Goal: Task Accomplishment & Management: Use online tool/utility

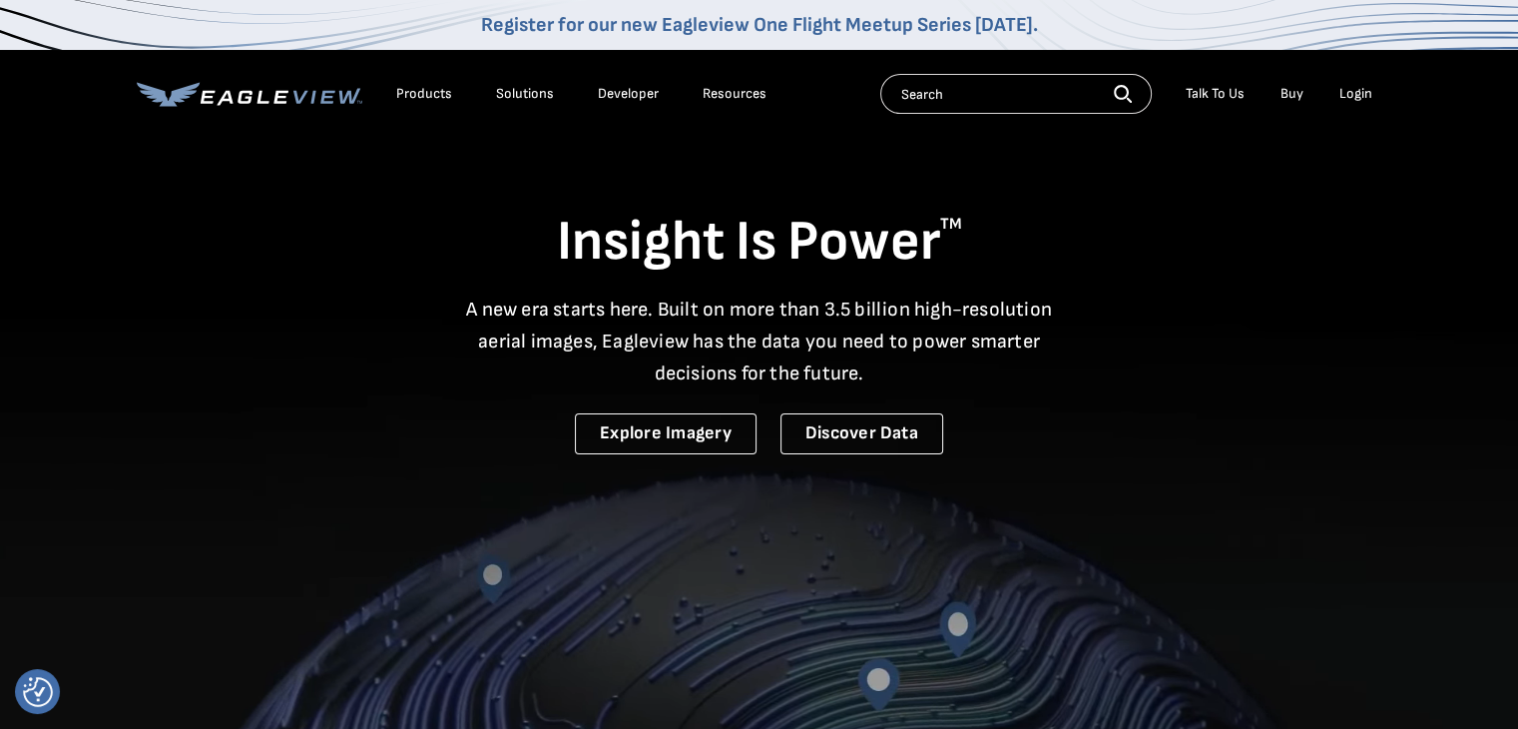
drag, startPoint x: 1342, startPoint y: 89, endPoint x: 1352, endPoint y: 93, distance: 10.7
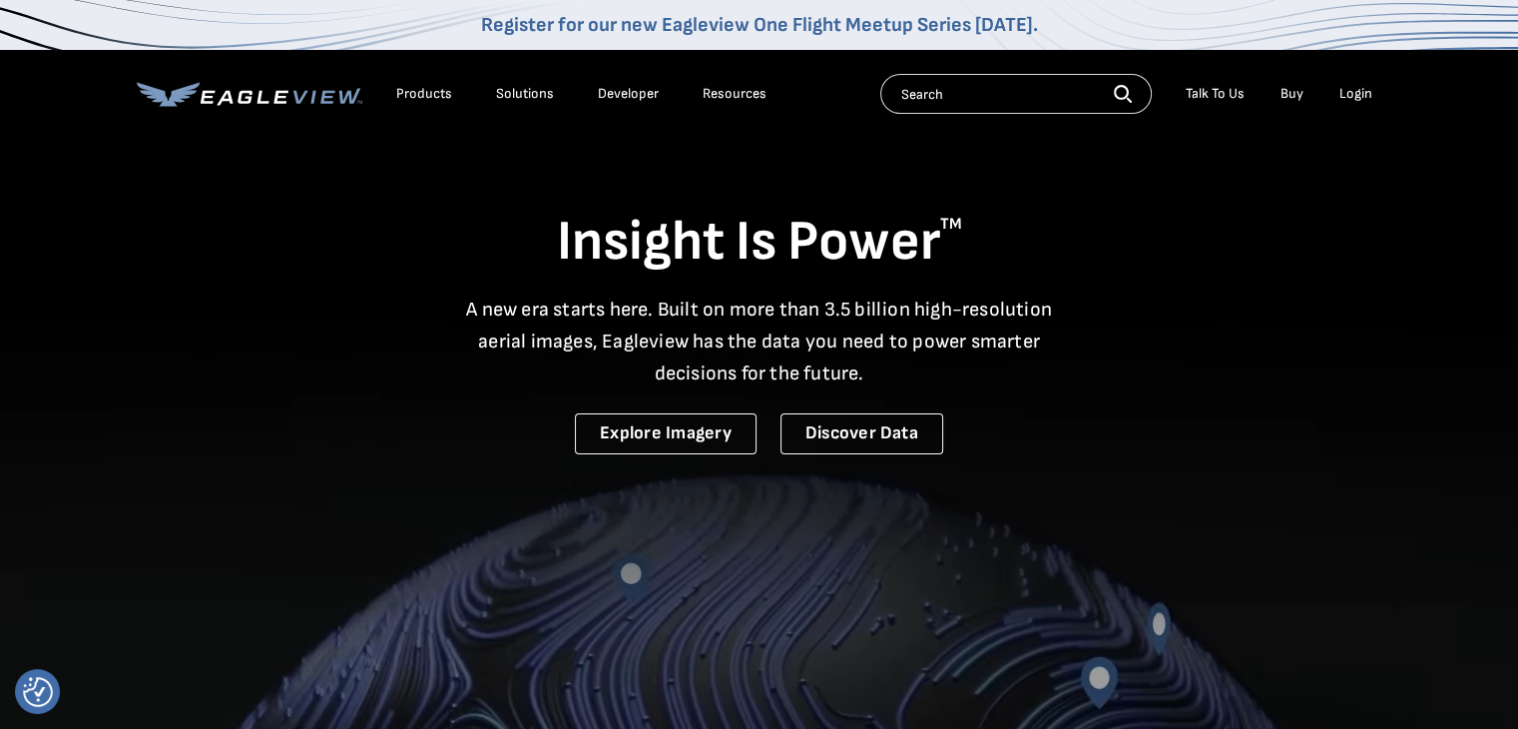
click at [1346, 89] on div "Login" at bounding box center [1355, 94] width 33 height 18
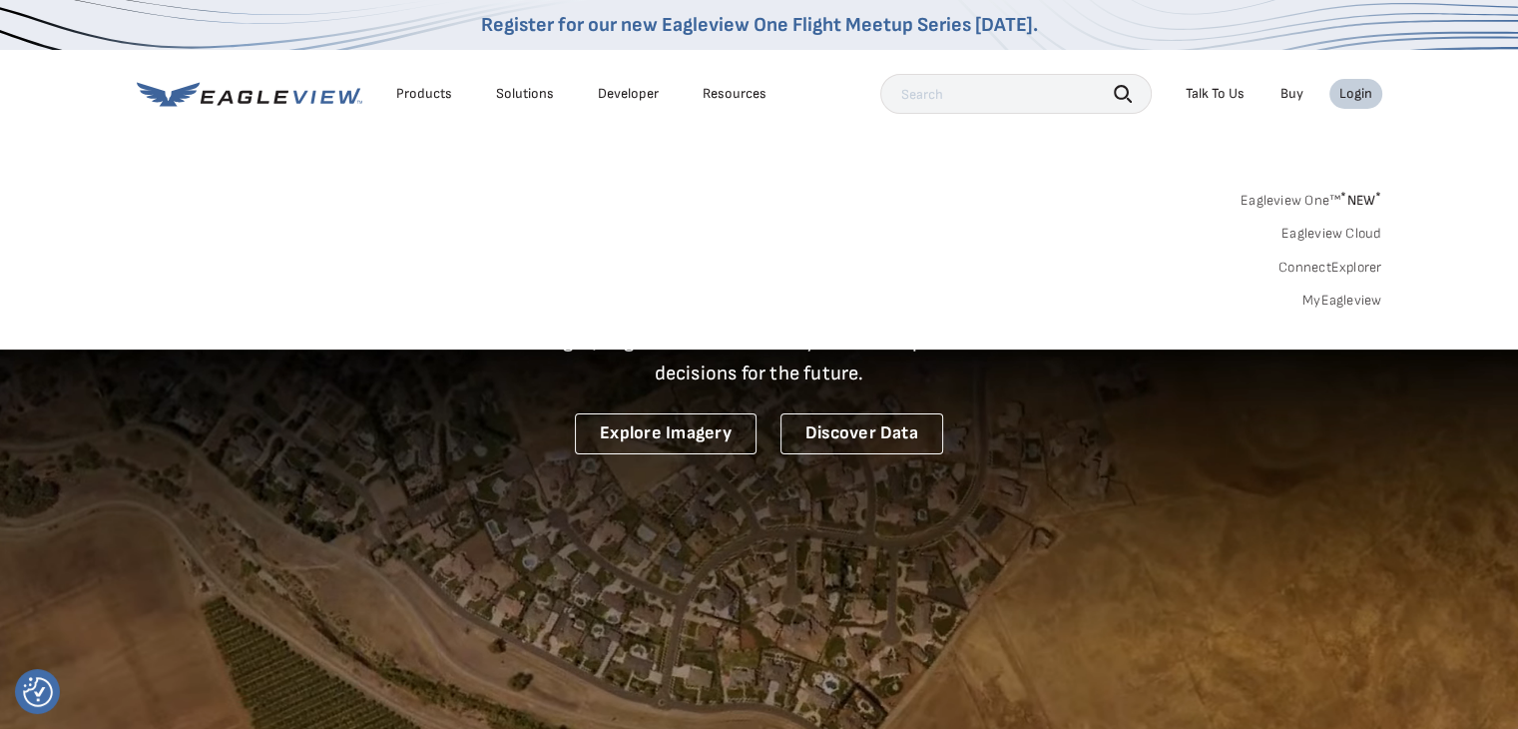
click at [1355, 99] on div "Login" at bounding box center [1355, 94] width 33 height 18
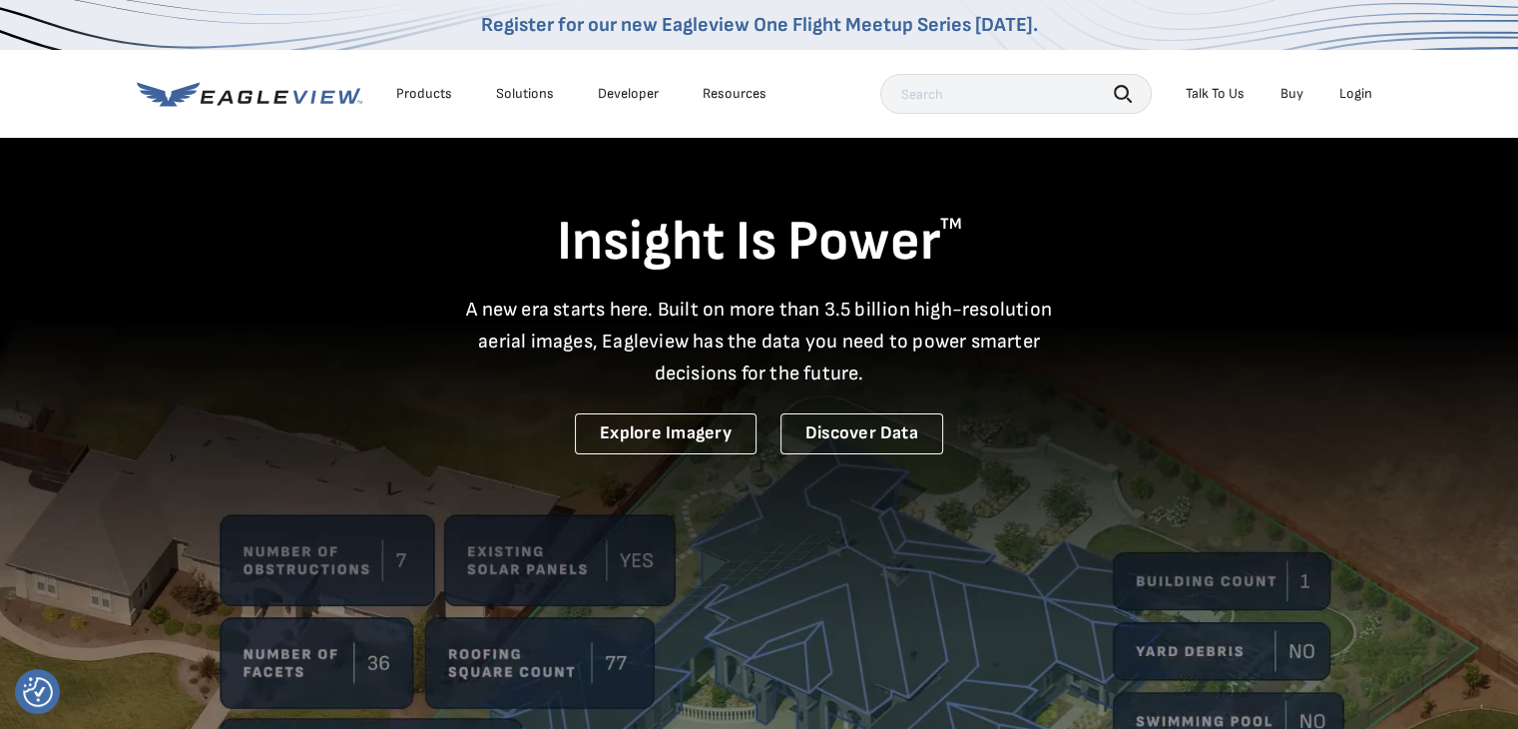
click at [1355, 89] on div "Login" at bounding box center [1355, 94] width 33 height 18
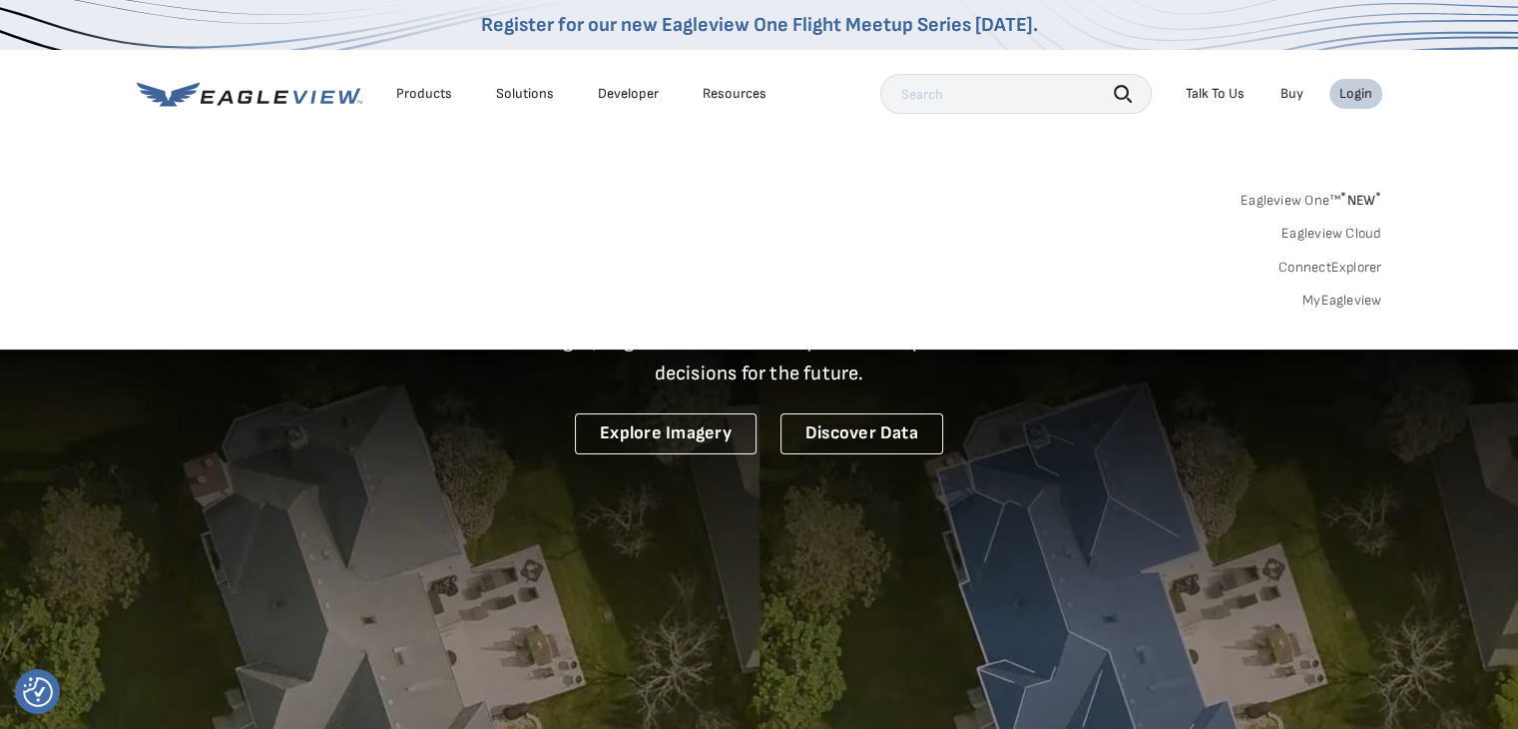
click at [1337, 300] on link "MyEagleview" at bounding box center [1342, 300] width 80 height 18
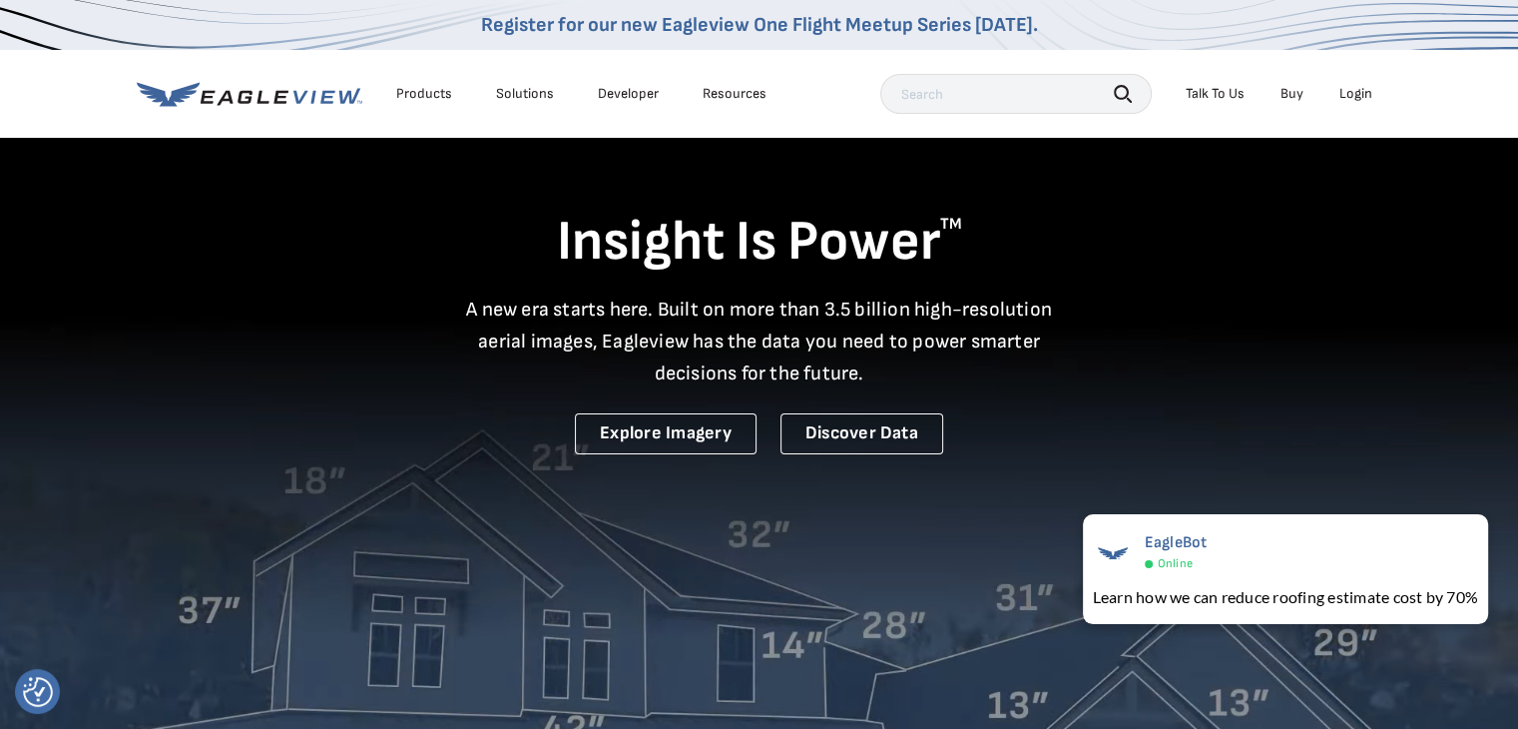
click at [1347, 89] on div "Login" at bounding box center [1355, 94] width 33 height 18
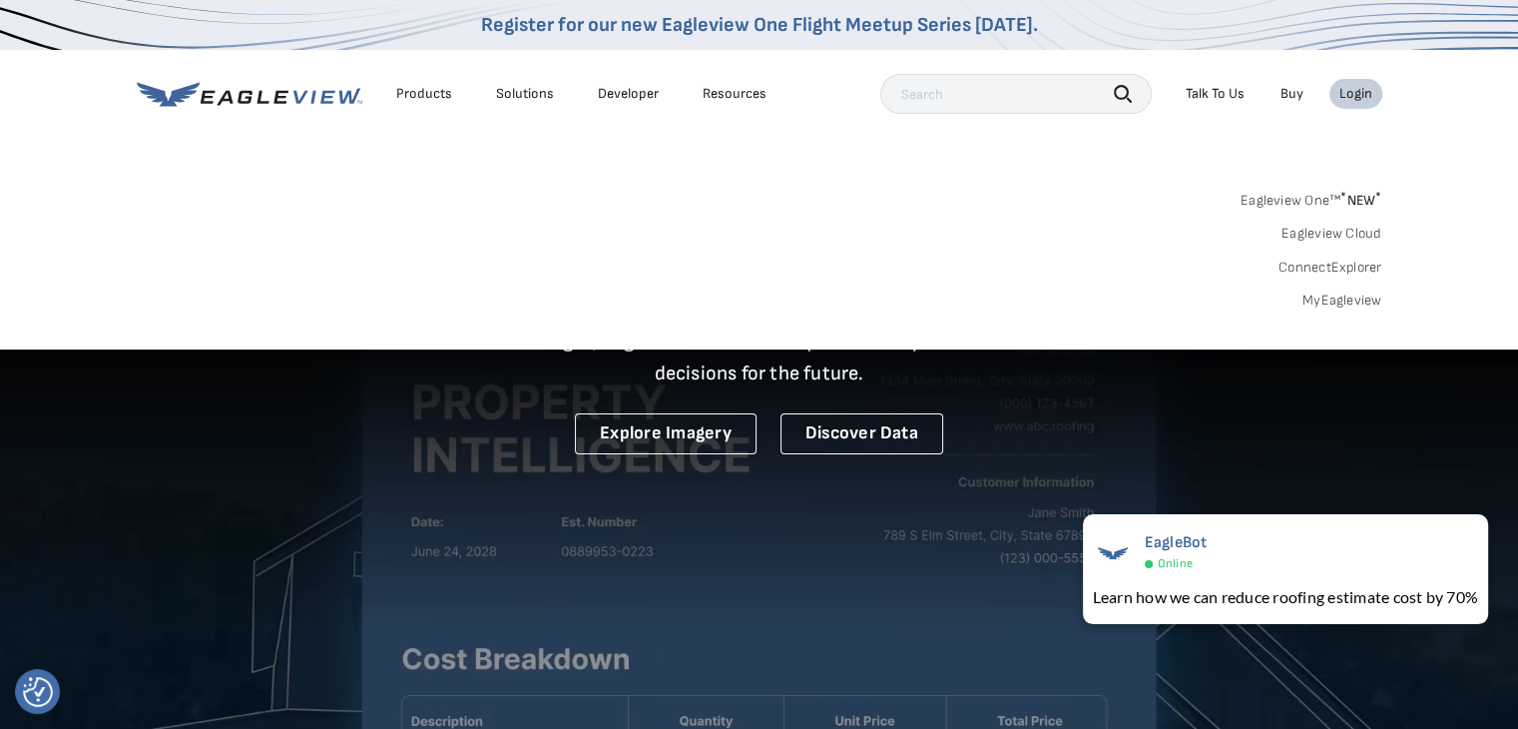
click at [1346, 297] on link "MyEagleview" at bounding box center [1342, 300] width 80 height 18
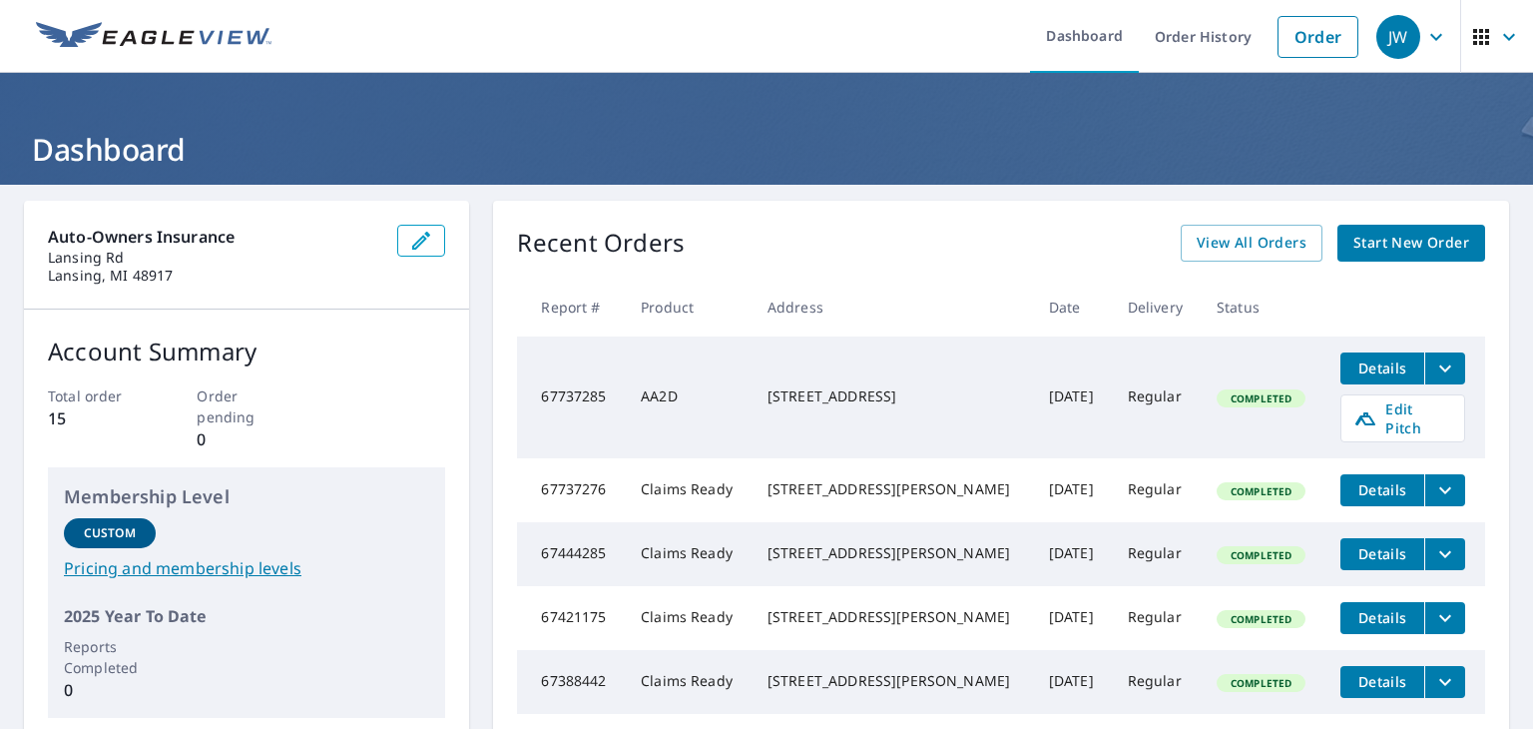
click at [1477, 33] on span "button" at bounding box center [1497, 37] width 56 height 48
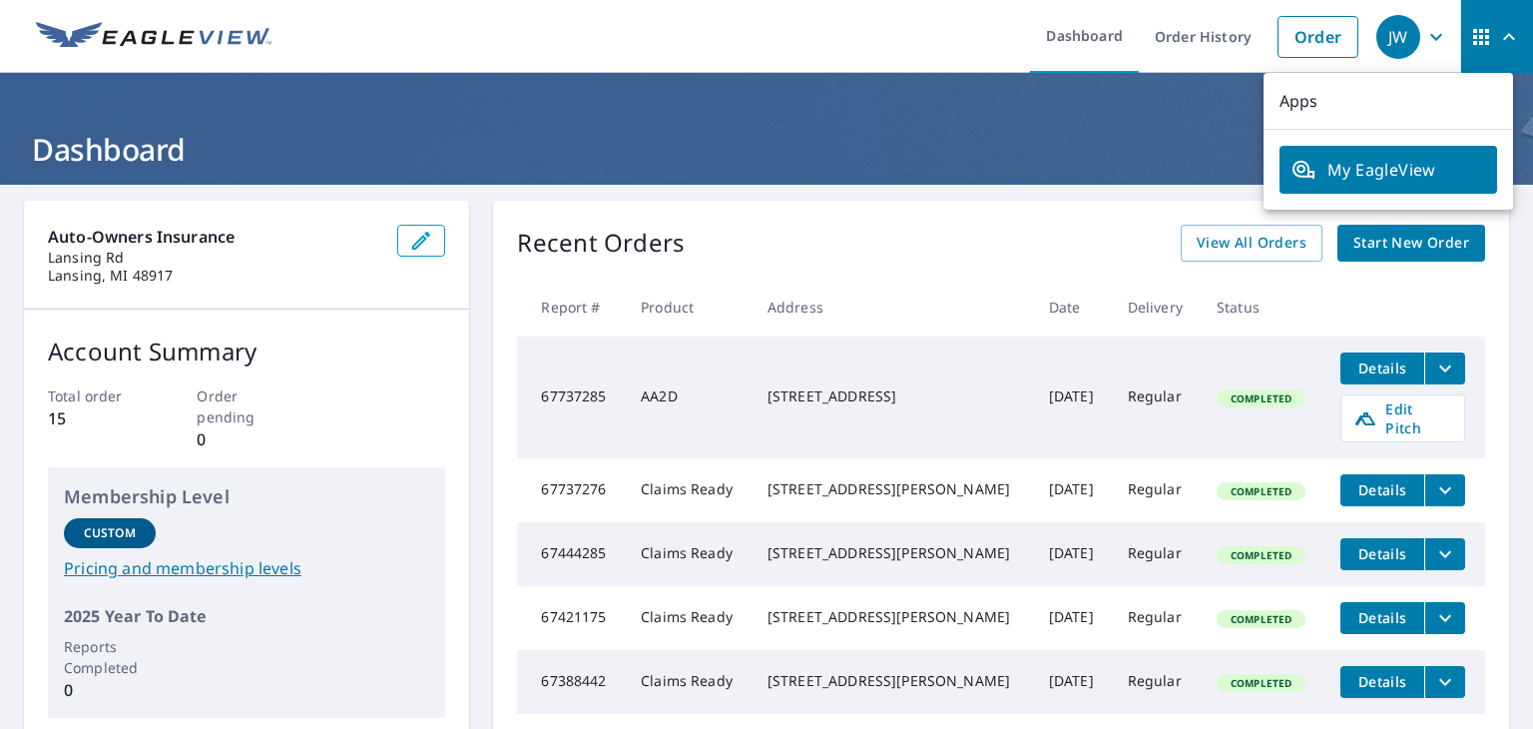
click at [1424, 33] on icon "button" at bounding box center [1436, 37] width 24 height 24
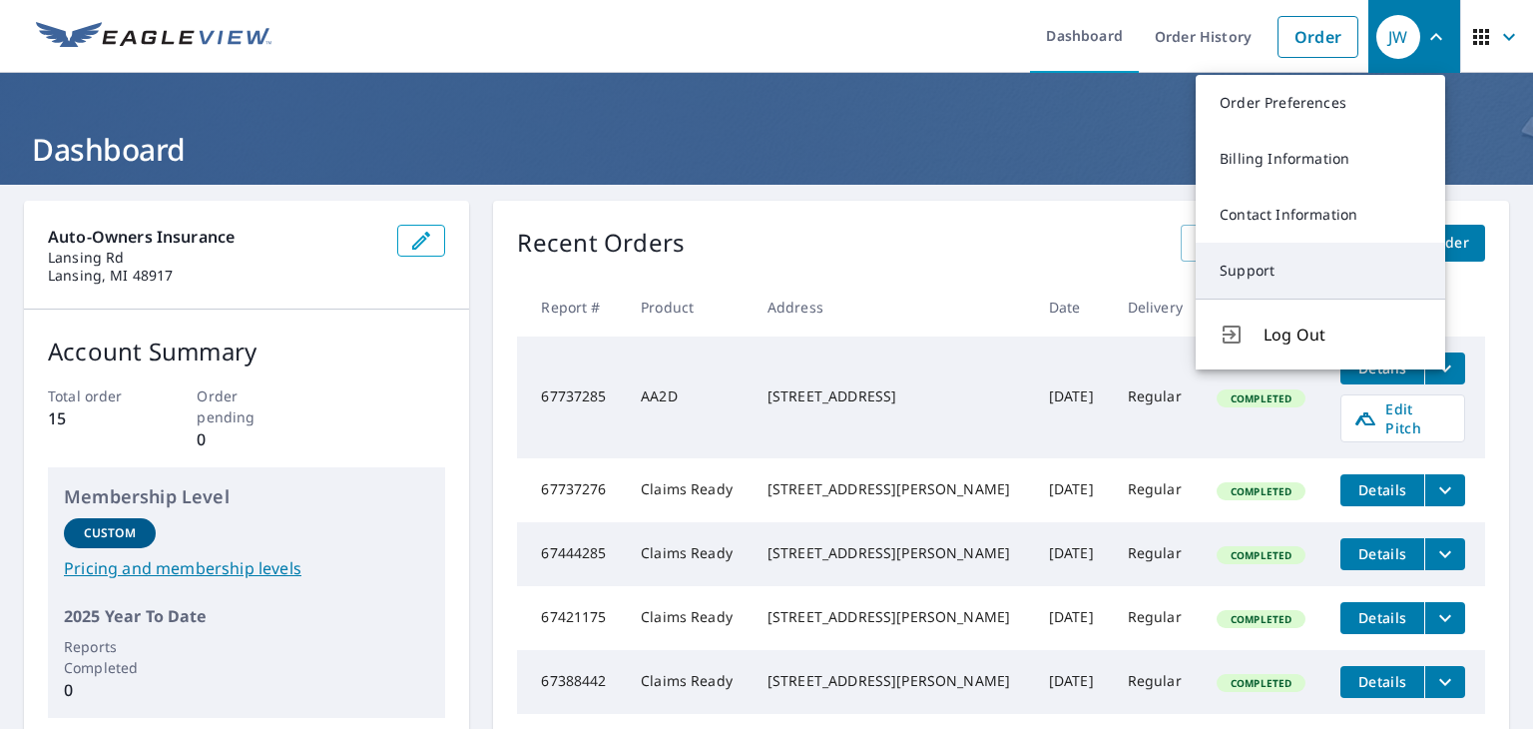
click at [1253, 278] on link "Support" at bounding box center [1320, 271] width 249 height 56
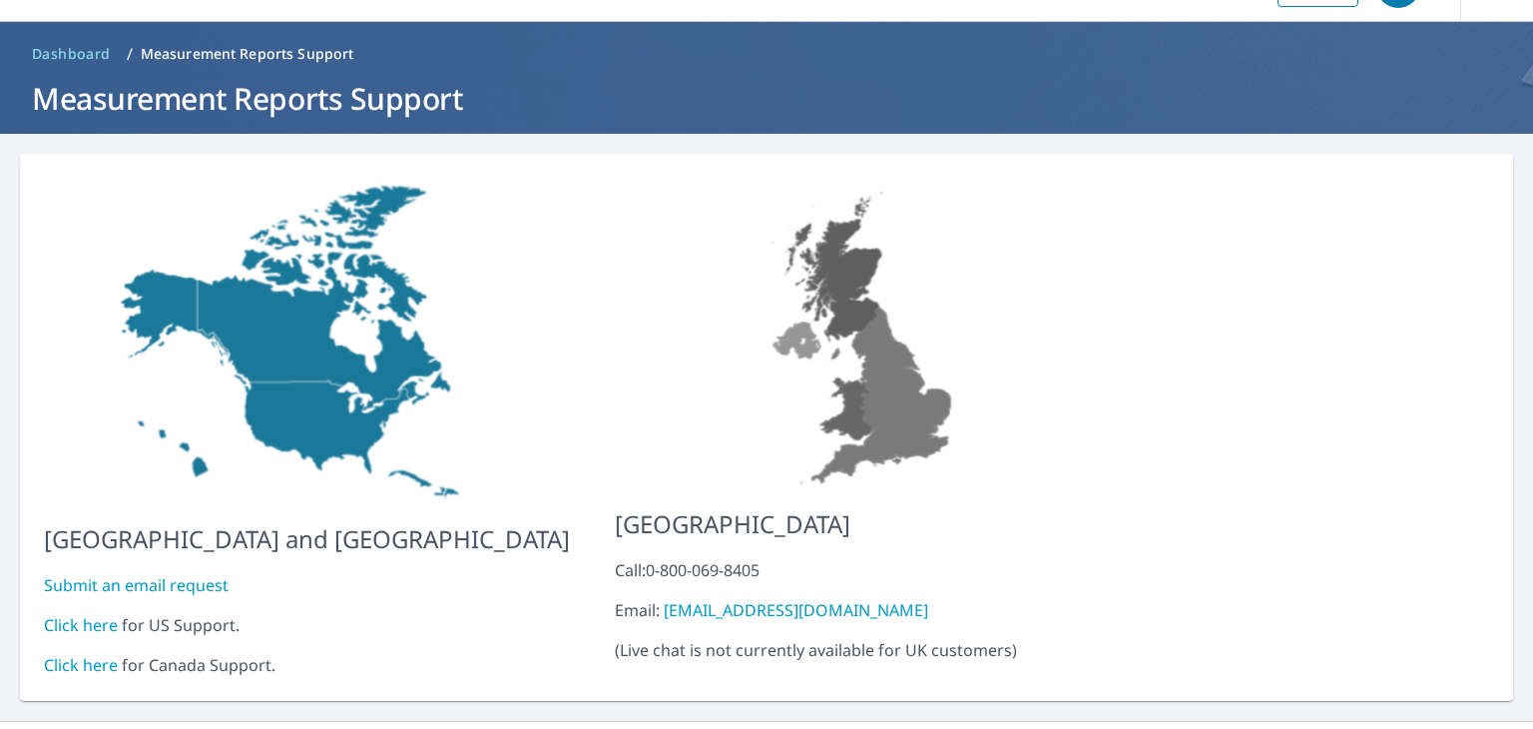
scroll to position [79, 0]
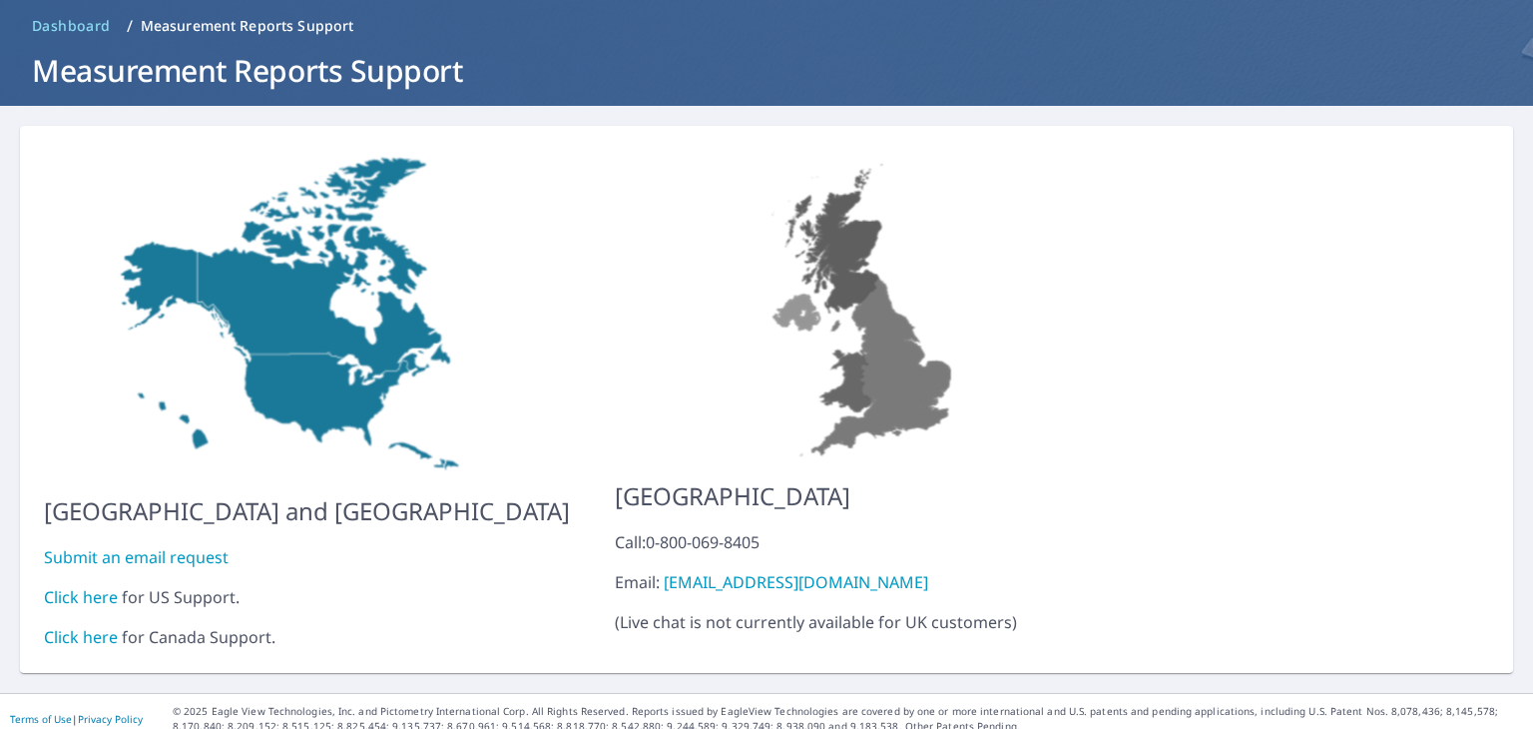
click at [86, 586] on link "Click here" at bounding box center [81, 597] width 74 height 22
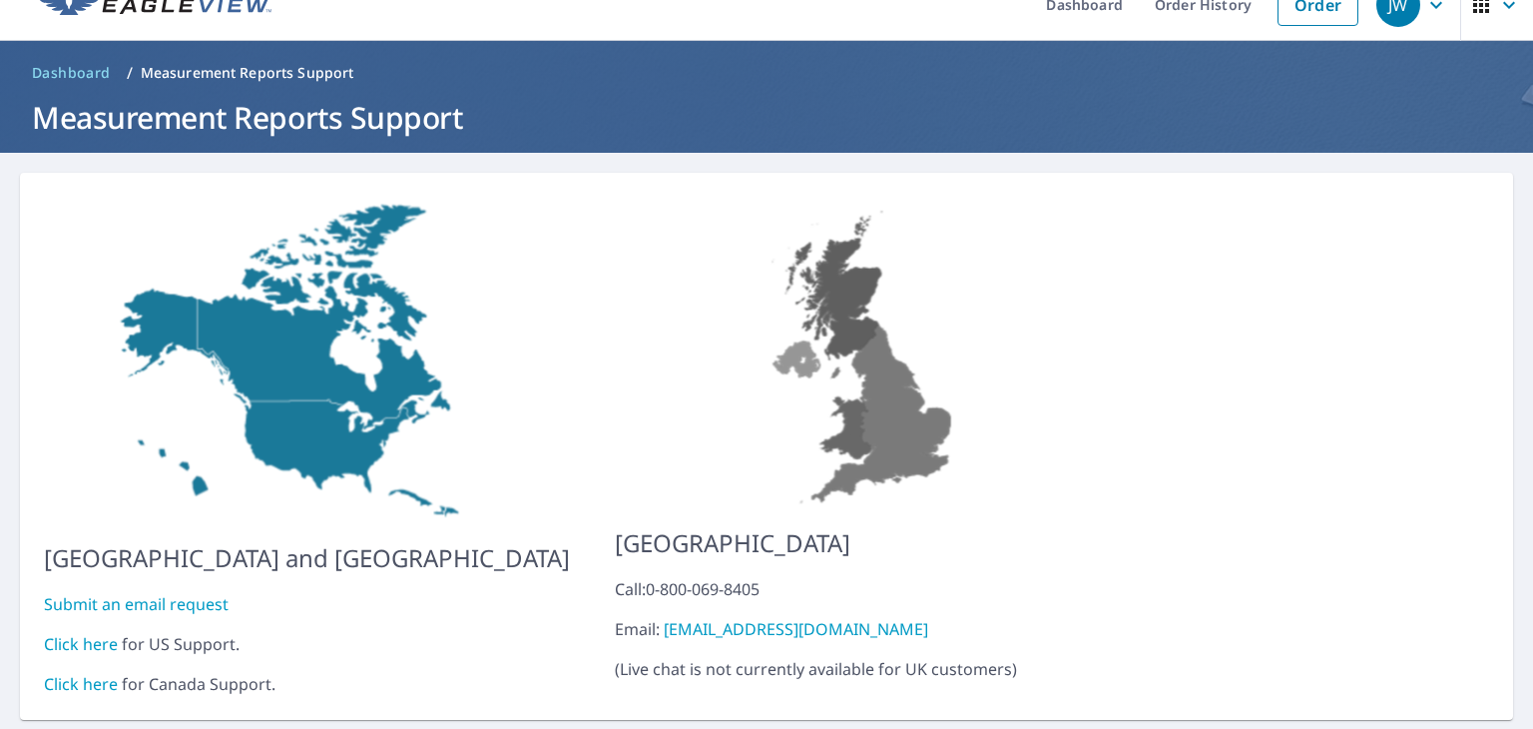
scroll to position [0, 0]
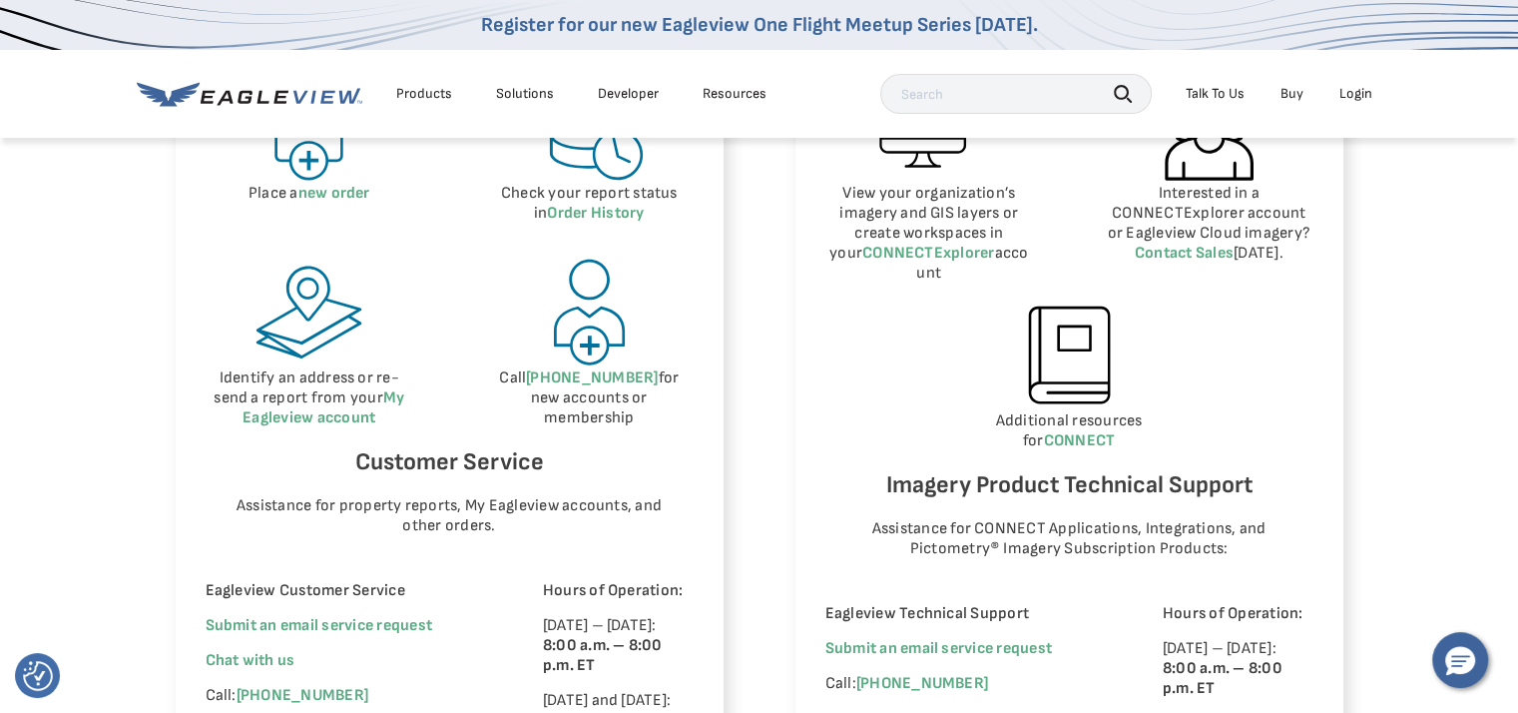
scroll to position [1098, 0]
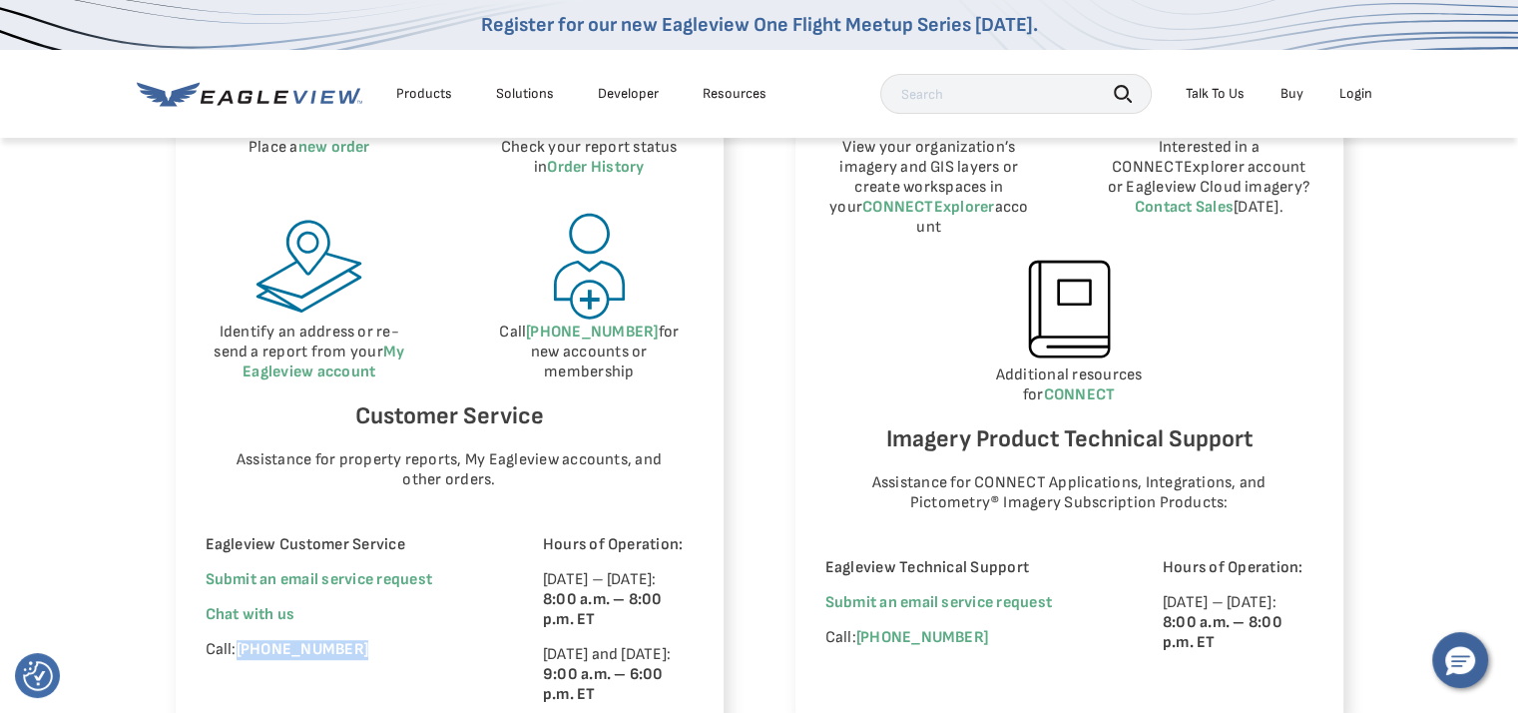
drag, startPoint x: 367, startPoint y: 648, endPoint x: 240, endPoint y: 655, distance: 127.9
click at [240, 655] on p "Call: (866) 659-8439" at bounding box center [347, 650] width 282 height 20
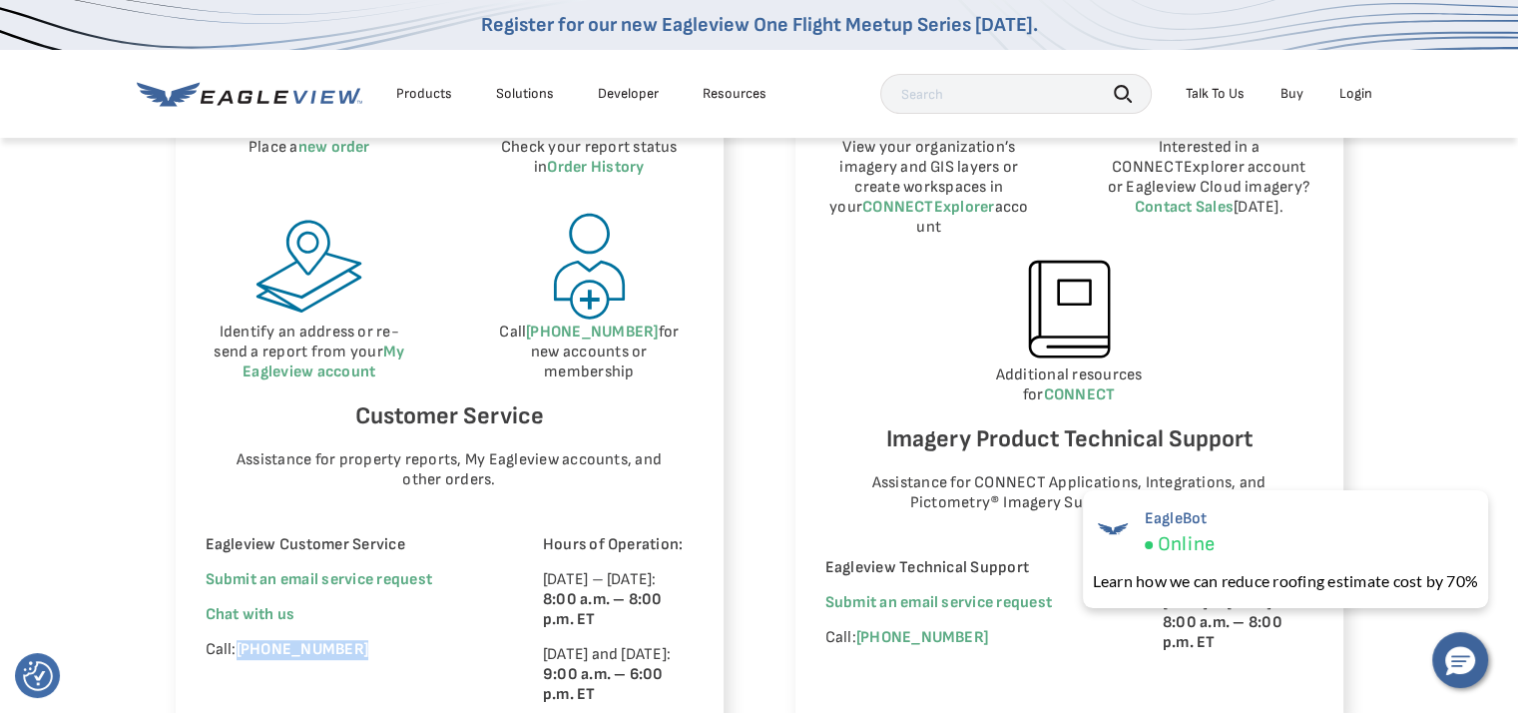
copy link "(866) 659-8439"
click at [449, 600] on div "Eagleview Customer Service Submit an email service request We're improving your…" at bounding box center [347, 620] width 282 height 170
click at [1206, 365] on p "Additional resources for CONNECT" at bounding box center [1069, 385] width 488 height 40
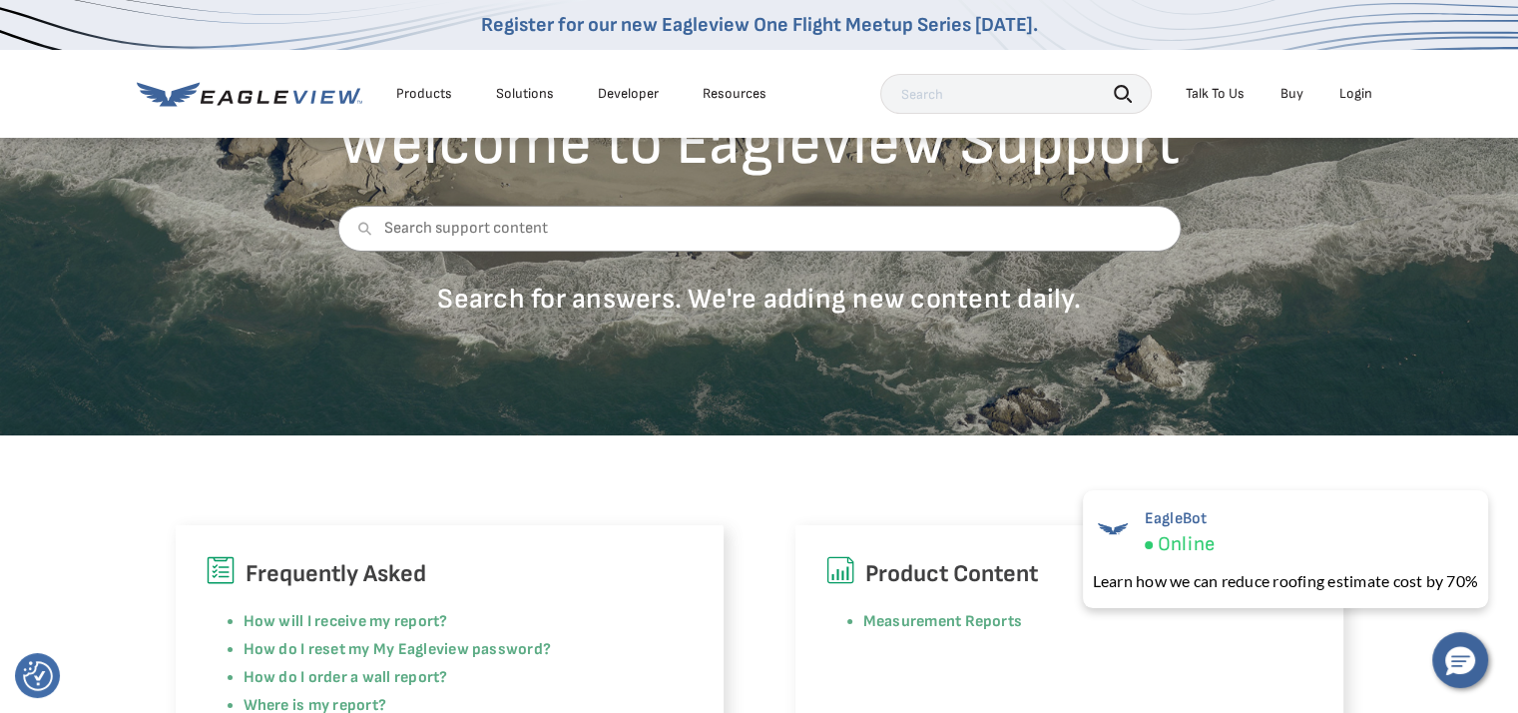
scroll to position [0, 0]
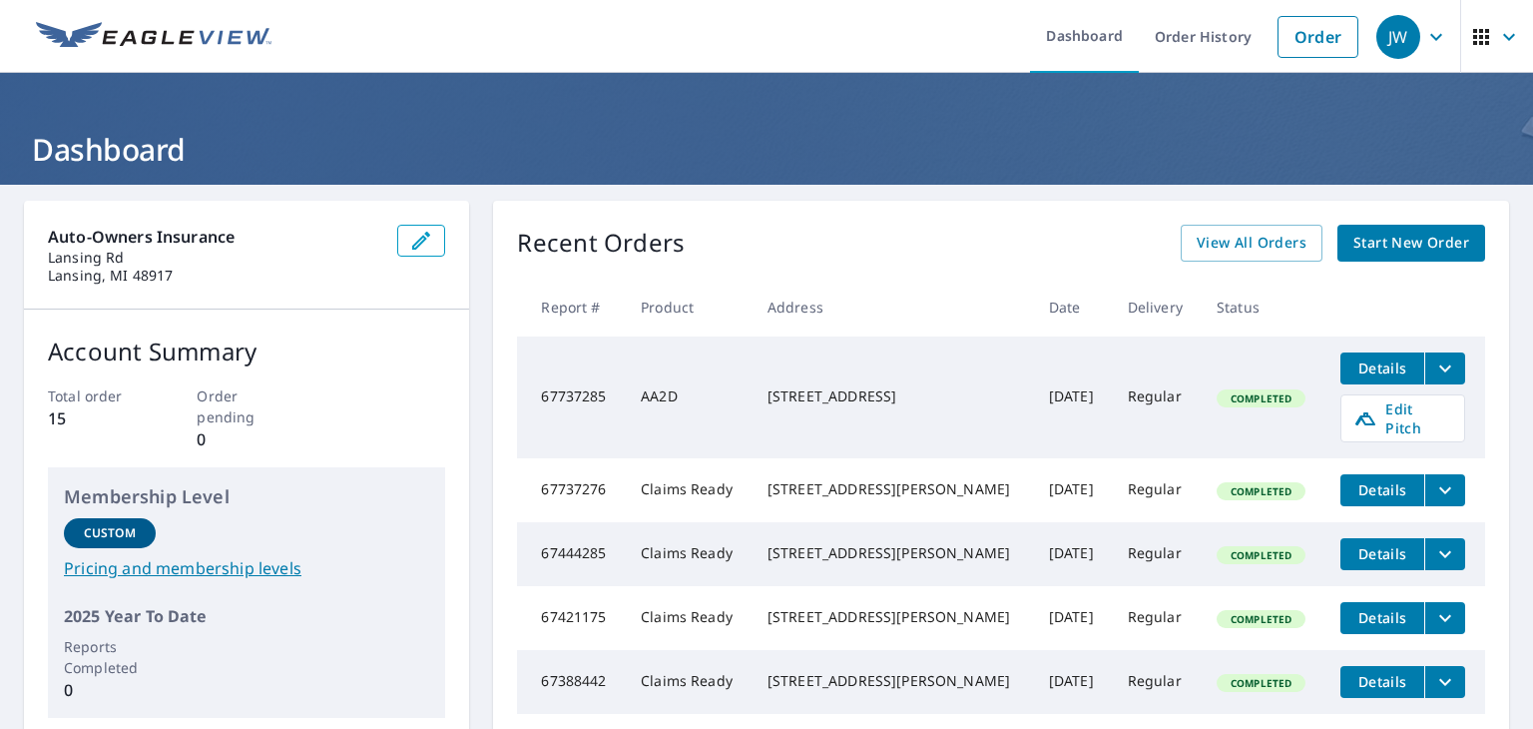
click at [710, 250] on div "Recent Orders View All Orders Start New Order" at bounding box center [1001, 243] width 968 height 37
click at [1404, 407] on span "Edit Pitch" at bounding box center [1402, 418] width 99 height 38
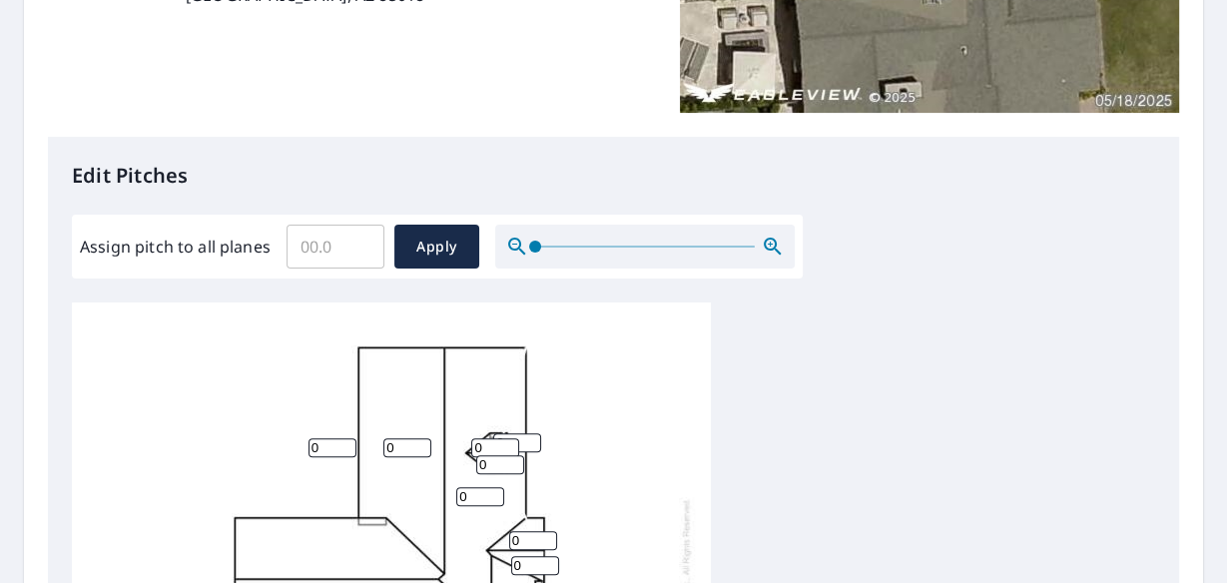
scroll to position [16, 0]
click at [326, 252] on input "Assign pitch to all planes" at bounding box center [335, 247] width 98 height 56
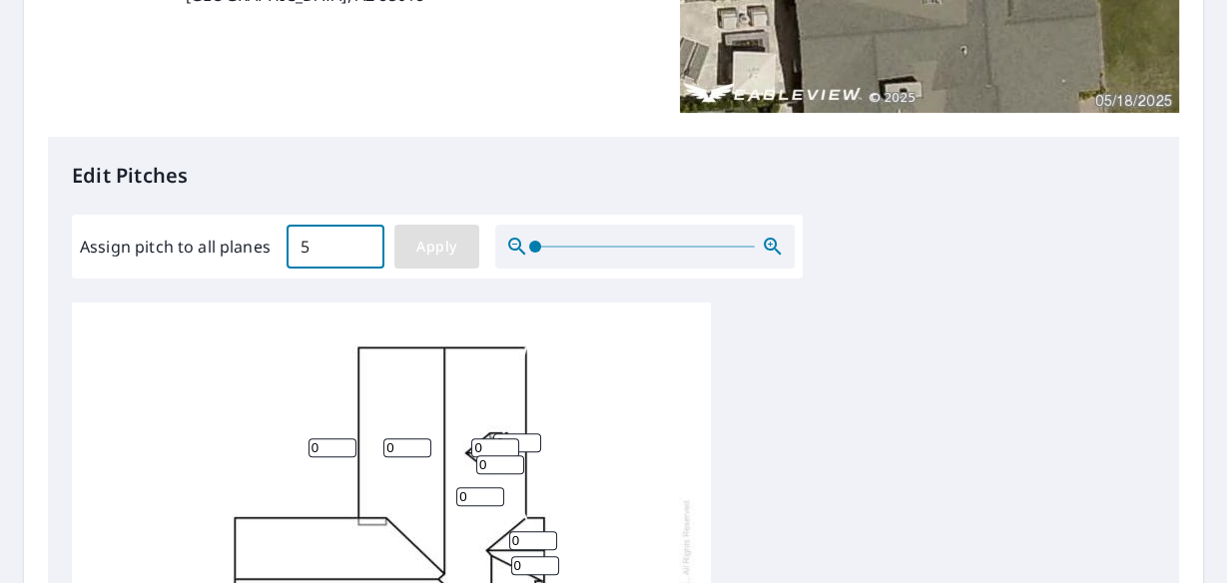
type input "5"
click at [438, 229] on button "Apply" at bounding box center [436, 247] width 85 height 44
type input "5"
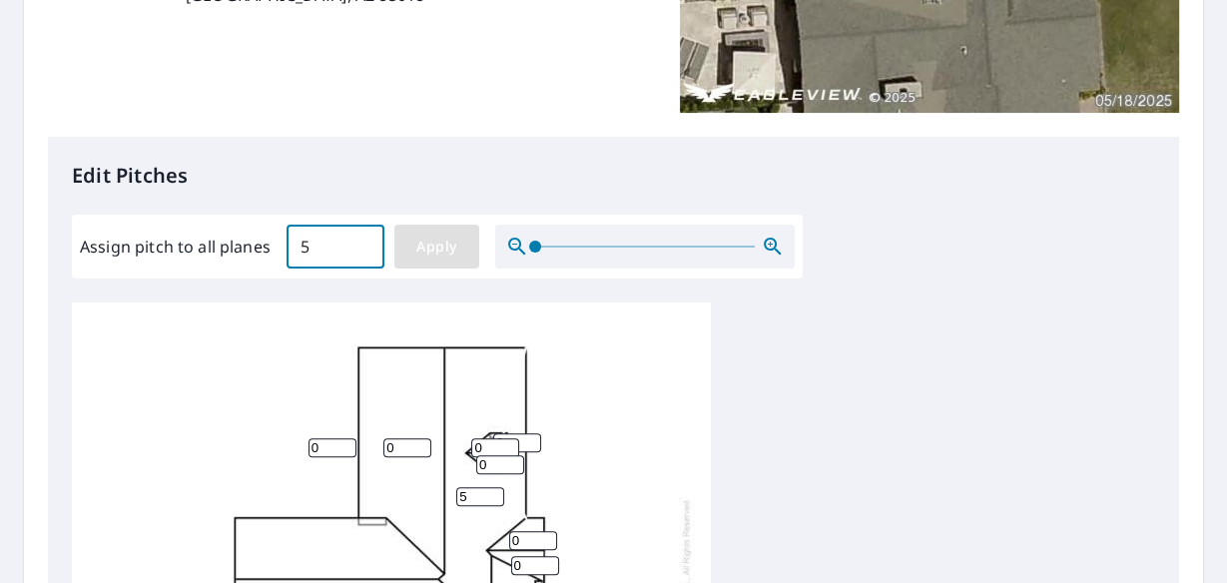
type input "5"
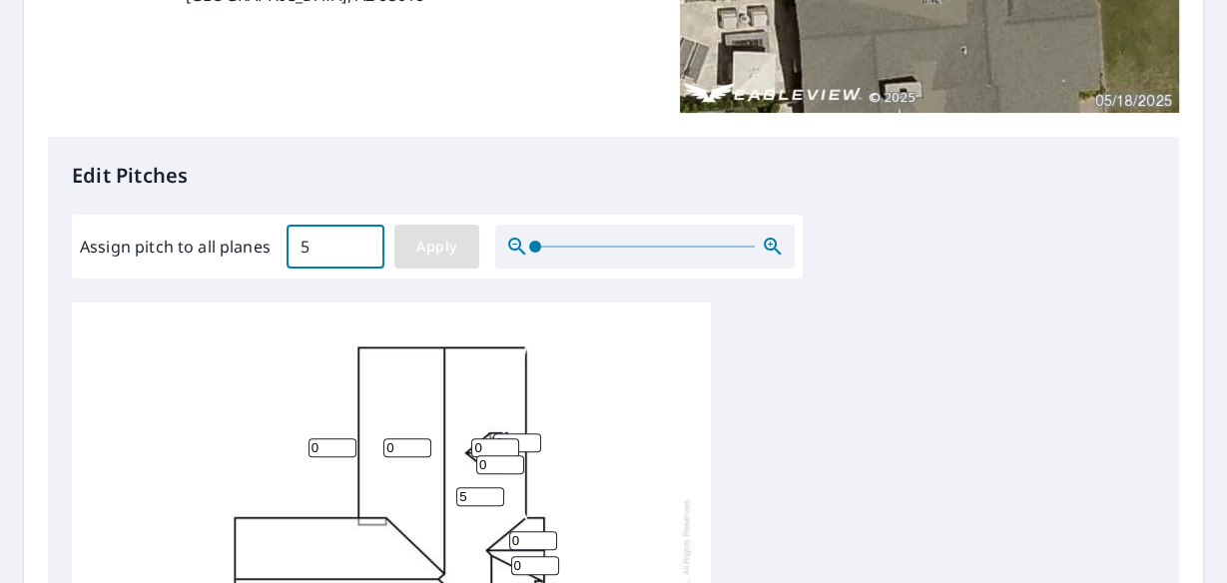
type input "5"
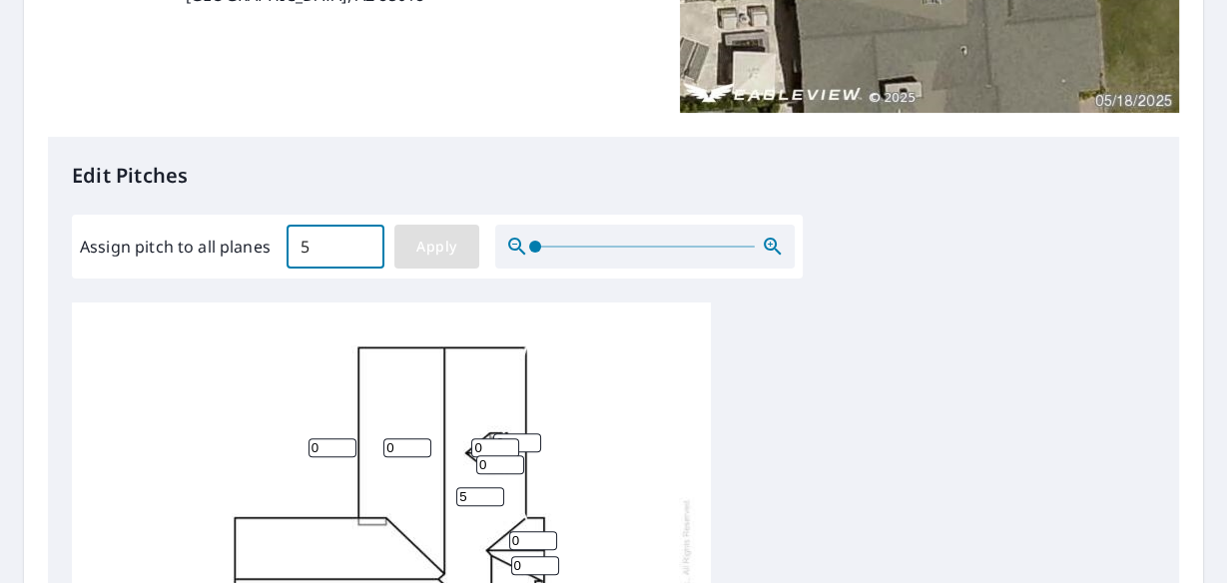
type input "5"
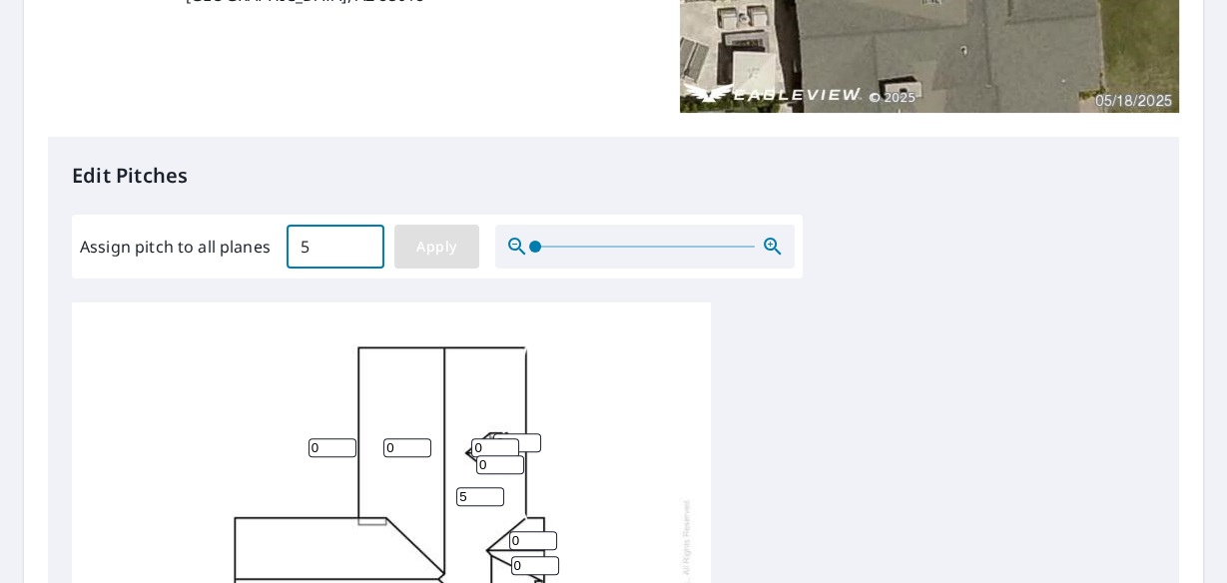
type input "5"
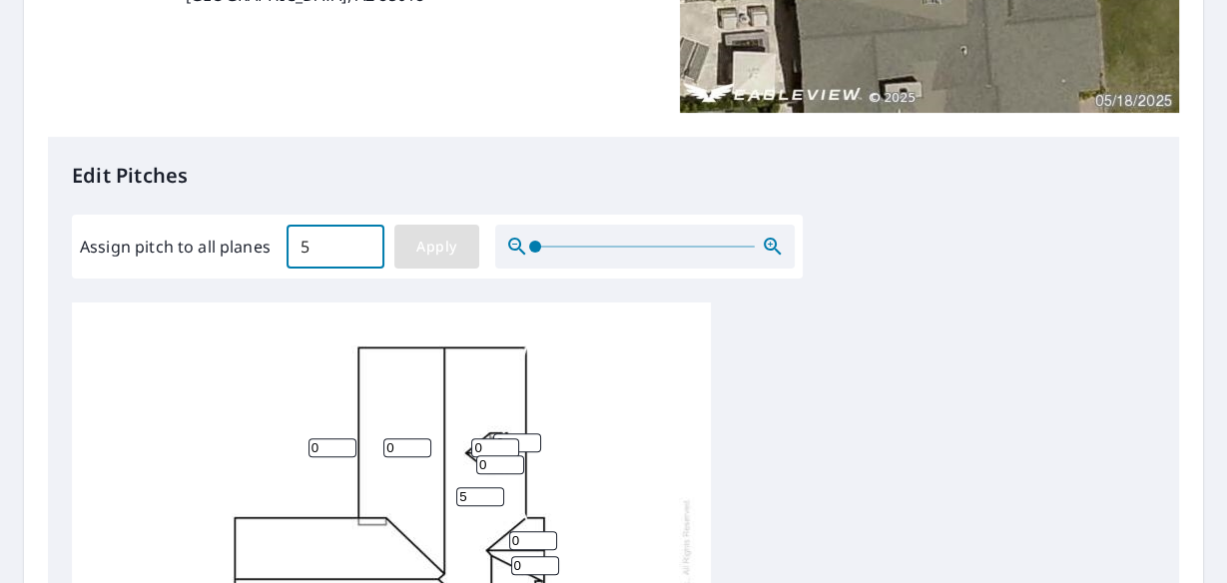
type input "5"
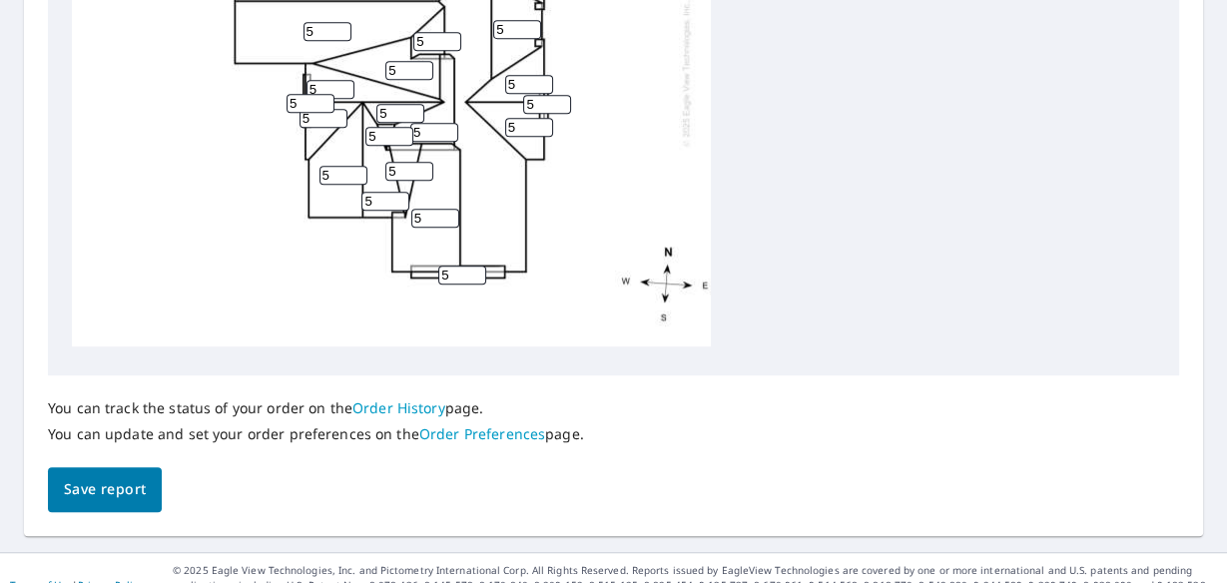
scroll to position [1011, 0]
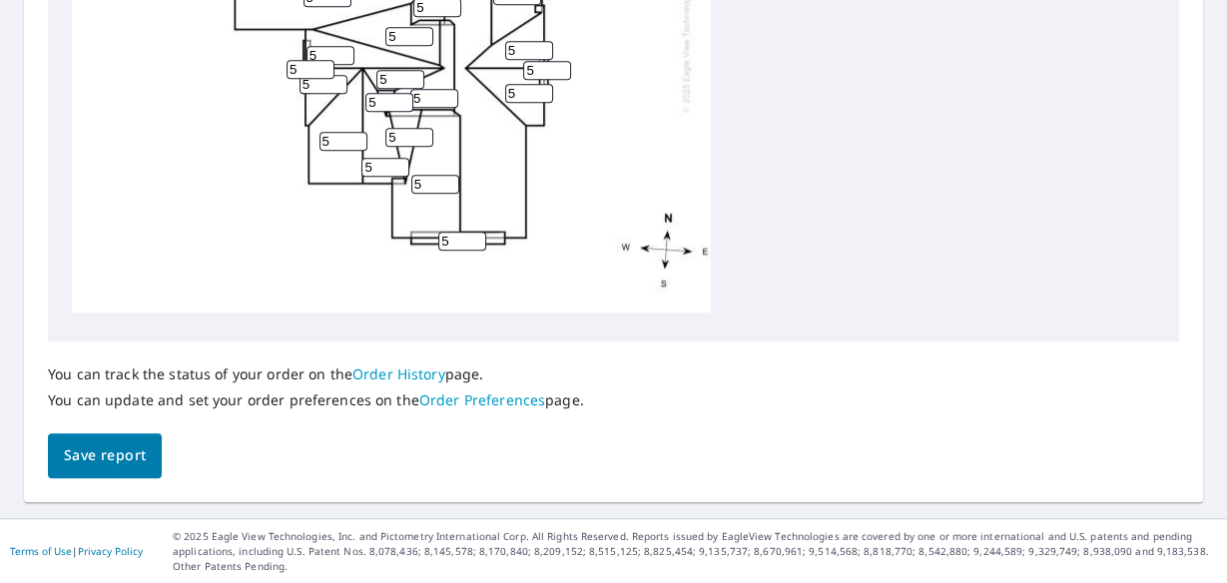
click at [71, 454] on span "Save report" at bounding box center [105, 455] width 82 height 25
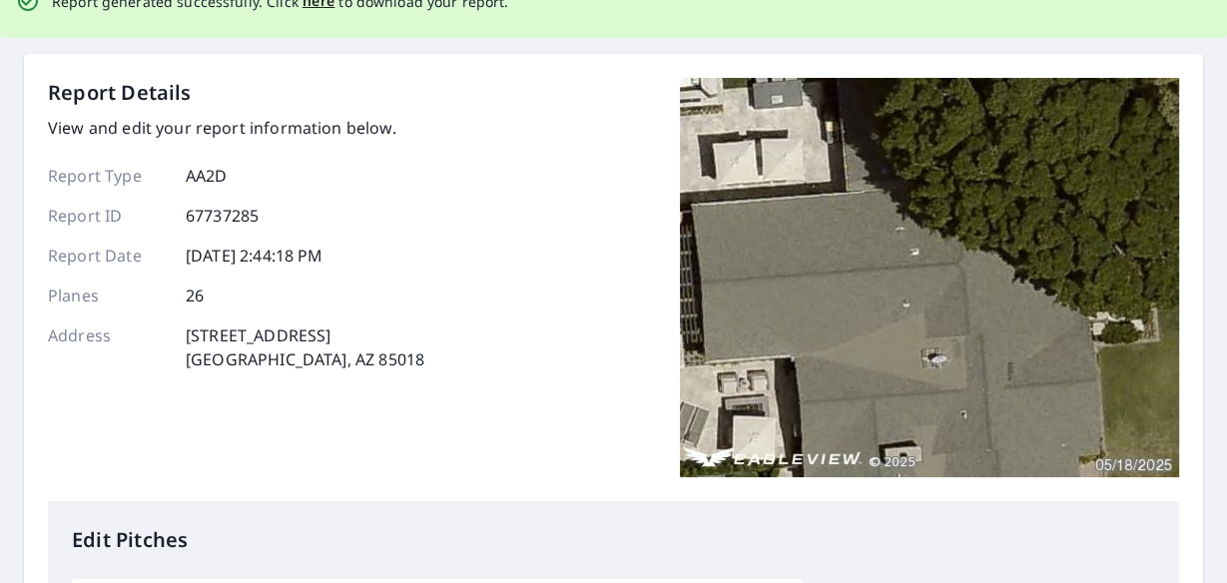
scroll to position [0, 0]
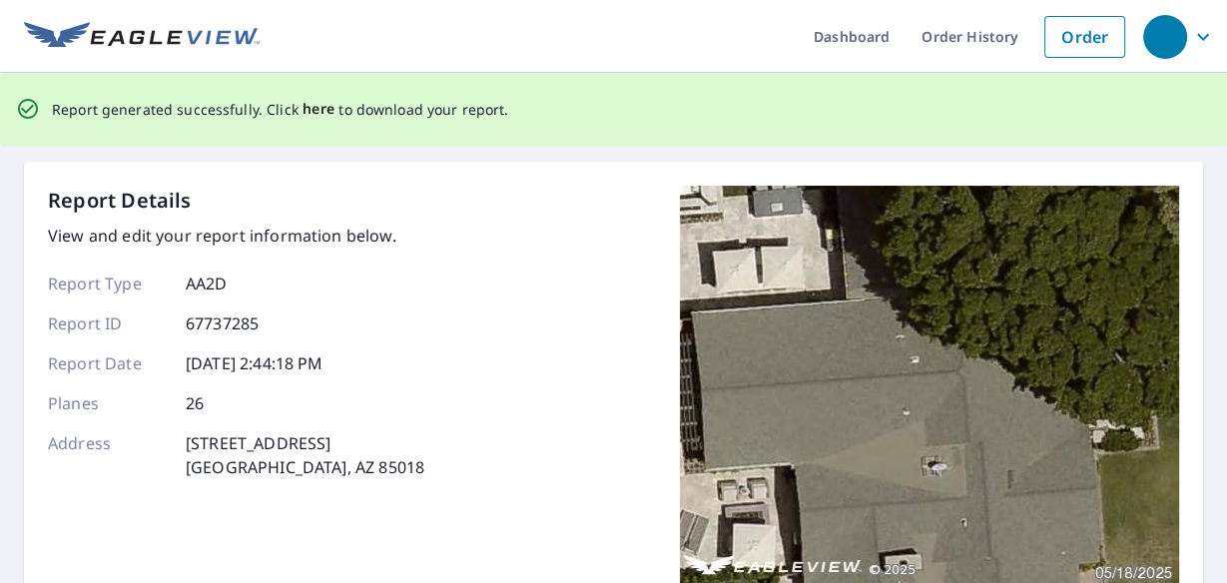
click at [310, 116] on span "here" at bounding box center [318, 109] width 33 height 25
